Goal: Find specific page/section: Find specific page/section

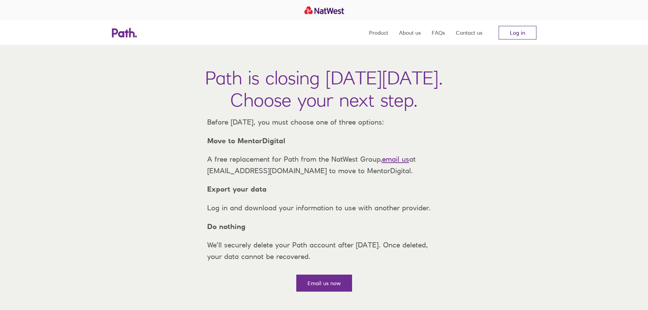
click at [524, 34] on link "Log in" at bounding box center [518, 33] width 38 height 14
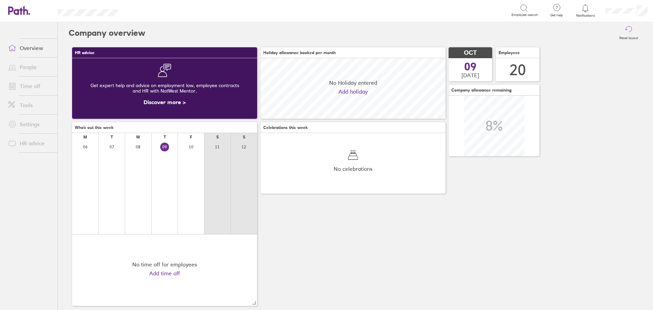
scroll to position [61, 185]
click at [25, 64] on link "People" at bounding box center [30, 67] width 55 height 14
